Goal: Task Accomplishment & Management: Complete application form

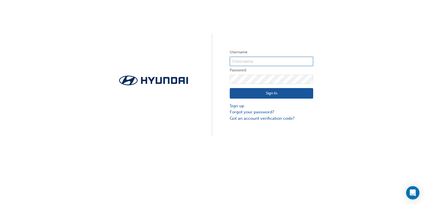
click at [278, 61] on input "text" at bounding box center [271, 61] width 83 height 9
type input "HAU4032VB9"
click at [299, 96] on button "Sign In" at bounding box center [271, 93] width 83 height 11
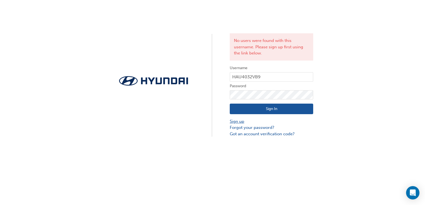
click at [239, 122] on link "Sign up" at bounding box center [271, 121] width 83 height 6
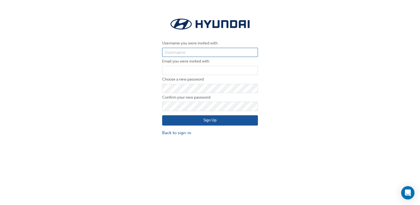
click at [246, 53] on input "text" at bounding box center [210, 52] width 96 height 9
type input "HAU4032VB9"
click at [229, 73] on input "email" at bounding box center [210, 70] width 96 height 9
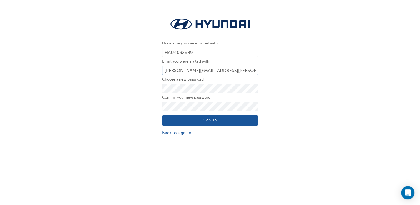
type input "[PERSON_NAME][EMAIL_ADDRESS][PERSON_NAME][DOMAIN_NAME]"
click at [228, 118] on button "Sign Up" at bounding box center [210, 120] width 96 height 11
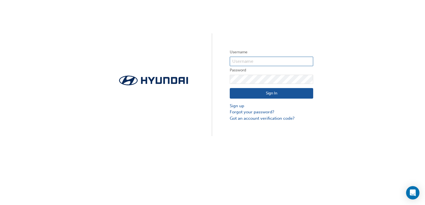
click at [290, 63] on input "text" at bounding box center [271, 61] width 83 height 9
type input "HAU4032VB9"
click at [291, 96] on button "Sign In" at bounding box center [271, 93] width 83 height 11
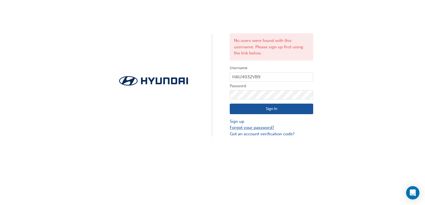
click at [241, 124] on link "Forgot your password?" at bounding box center [271, 127] width 83 height 6
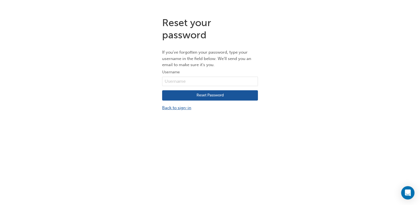
click at [181, 108] on link "Back to sign-in" at bounding box center [210, 108] width 96 height 6
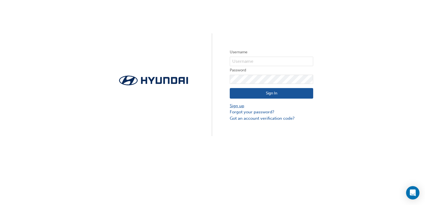
click at [241, 104] on link "Sign up" at bounding box center [271, 106] width 83 height 6
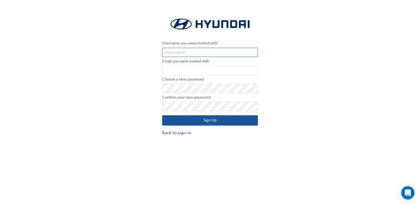
click at [244, 54] on input "text" at bounding box center [210, 52] width 96 height 9
click at [287, 48] on div "Username you were invited with Email you were invited with Choose a new passwor…" at bounding box center [210, 77] width 420 height 128
click at [223, 55] on input "text" at bounding box center [210, 52] width 96 height 9
type input "HAU4032VB9"
type input "[PERSON_NAME][EMAIL_ADDRESS][PERSON_NAME][DOMAIN_NAME]"
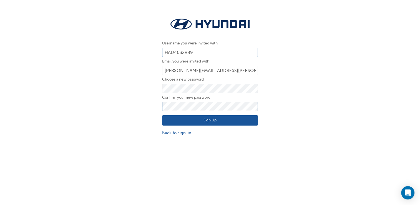
click button "Sign Up" at bounding box center [210, 120] width 96 height 11
